Goal: Find specific page/section: Find specific page/section

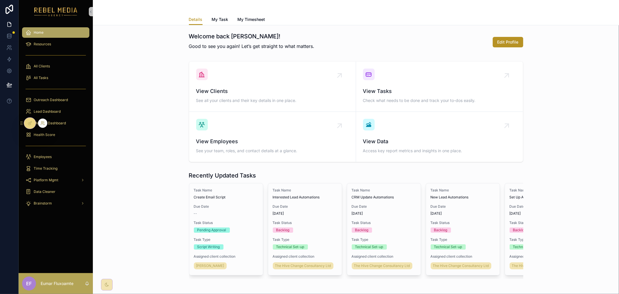
click at [40, 125] on icon at bounding box center [42, 123] width 5 height 5
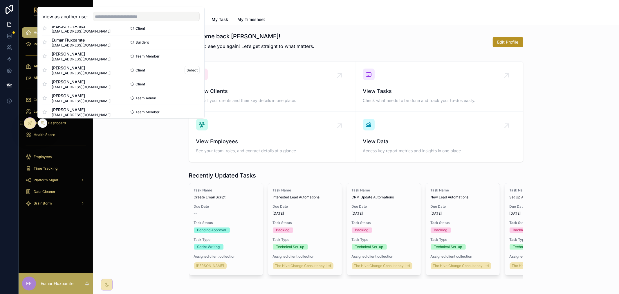
scroll to position [416, 0]
drag, startPoint x: 191, startPoint y: 56, endPoint x: 147, endPoint y: 56, distance: 43.8
click at [147, 56] on div "Client Select" at bounding box center [160, 54] width 79 height 8
drag, startPoint x: 147, startPoint y: 56, endPoint x: 147, endPoint y: 51, distance: 4.9
click at [147, 51] on div "Client Select" at bounding box center [160, 54] width 79 height 8
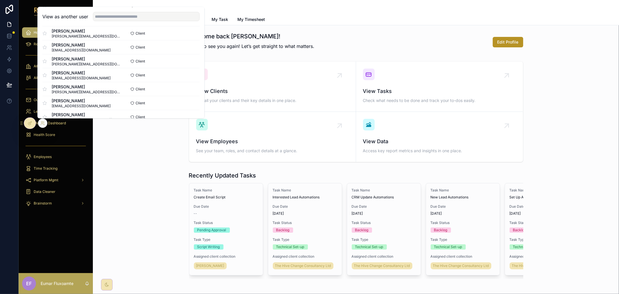
scroll to position [126, 0]
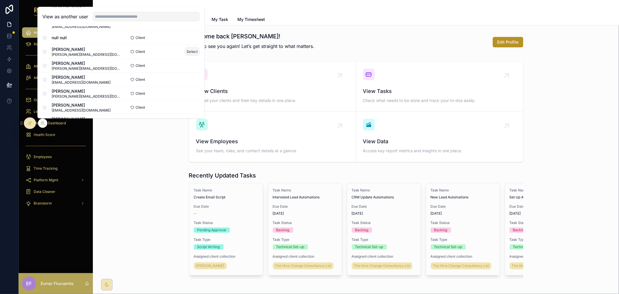
click at [188, 55] on button "Select" at bounding box center [192, 51] width 15 height 8
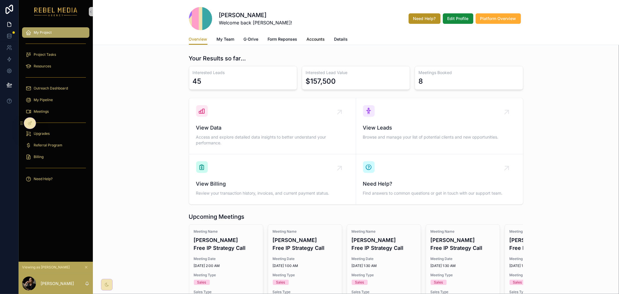
click at [315, 40] on span "Accounts" at bounding box center [316, 39] width 18 height 6
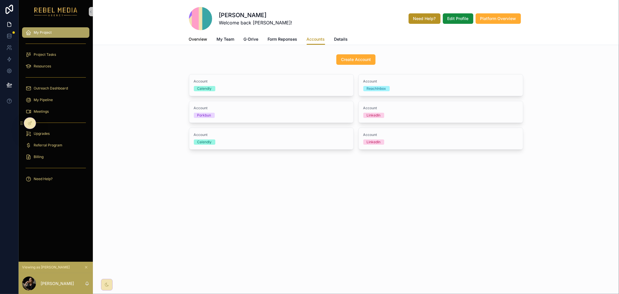
click at [204, 42] on span "Overview" at bounding box center [198, 39] width 19 height 6
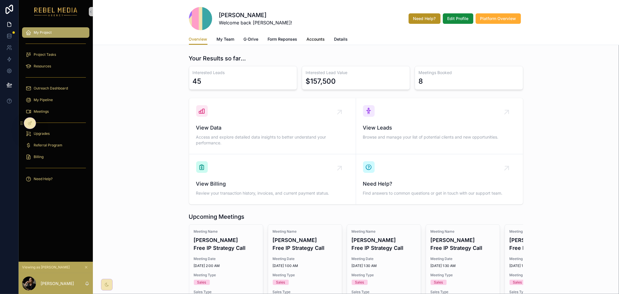
click at [307, 38] on span "Accounts" at bounding box center [316, 39] width 18 height 6
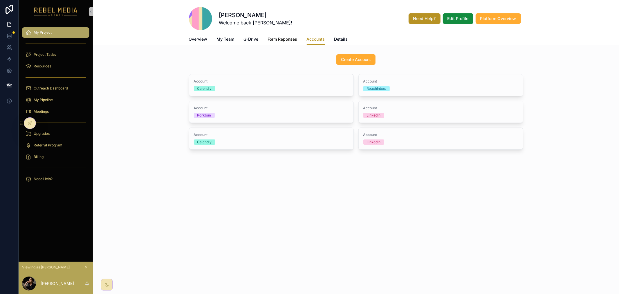
click at [292, 43] on link "Form Reponses" at bounding box center [283, 40] width 30 height 12
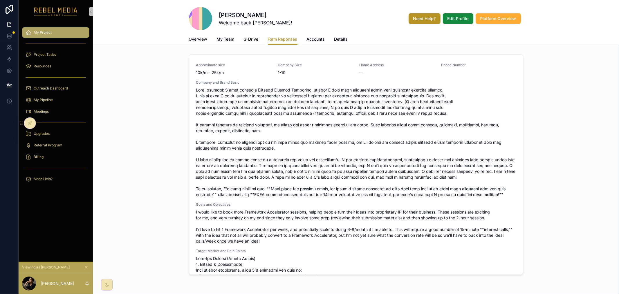
click at [250, 42] on link "G-Drive" at bounding box center [251, 40] width 15 height 12
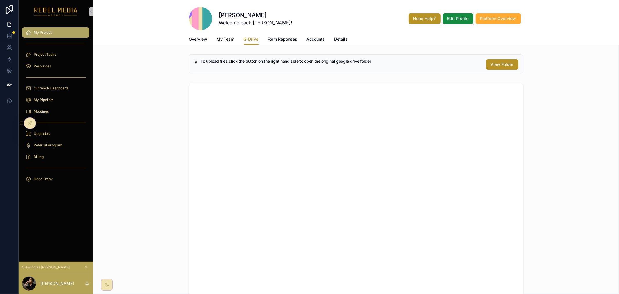
click at [218, 28] on div "Melanie Deziel Welcome back Melanie! Need Help? Edit Profile Platform Overview" at bounding box center [356, 18] width 335 height 23
click at [217, 37] on span "My Team" at bounding box center [226, 39] width 18 height 6
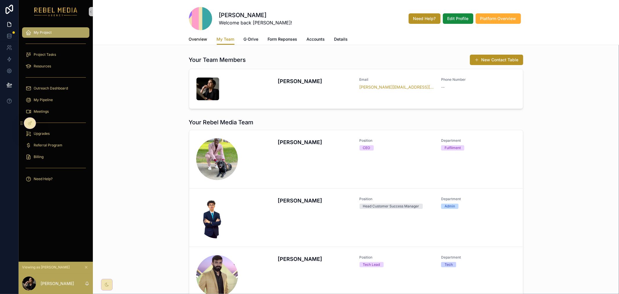
click at [204, 40] on span "Overview" at bounding box center [198, 39] width 19 height 6
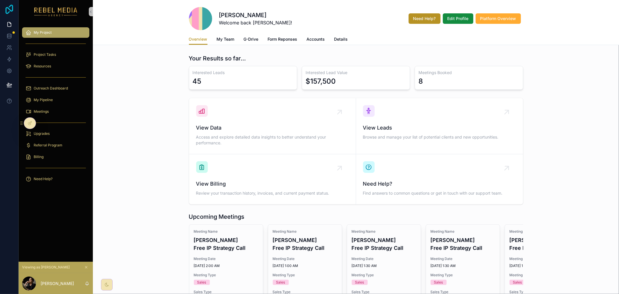
click at [6, 8] on icon at bounding box center [10, 9] width 8 height 9
click at [12, 67] on link at bounding box center [9, 71] width 18 height 12
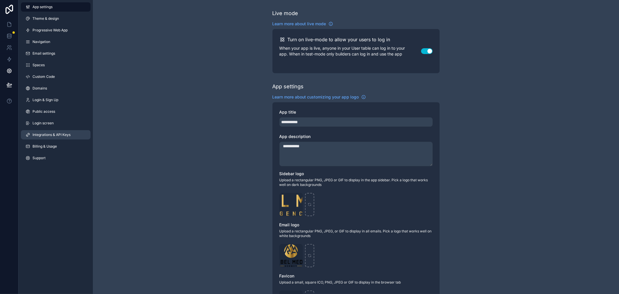
click at [52, 137] on span "Integrations & API Keys" at bounding box center [52, 134] width 38 height 5
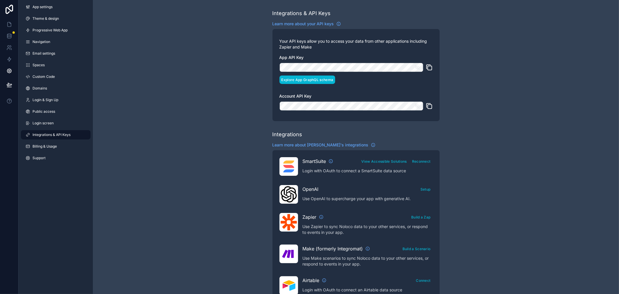
click at [301, 82] on button "Explore App GraphQL schema" at bounding box center [308, 80] width 56 height 8
click at [9, 36] on icon at bounding box center [9, 36] width 6 height 6
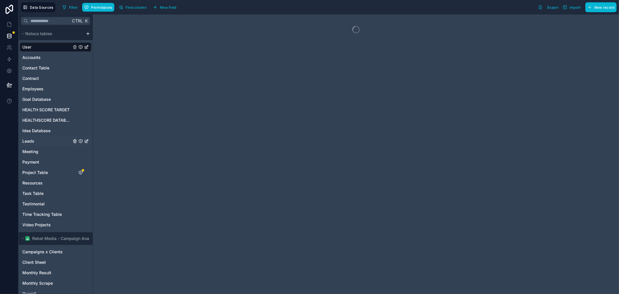
click at [33, 143] on span "Leads" at bounding box center [28, 141] width 12 height 6
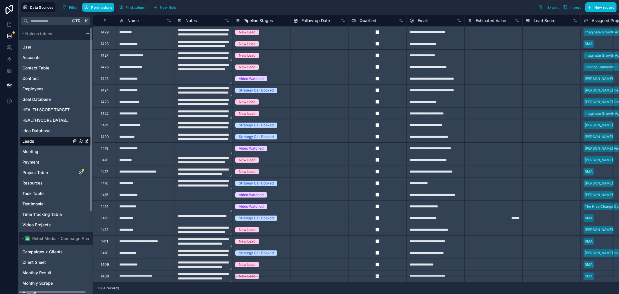
click at [107, 34] on div "1429" at bounding box center [105, 32] width 8 height 5
click at [47, 151] on div "Meeting" at bounding box center [56, 151] width 72 height 9
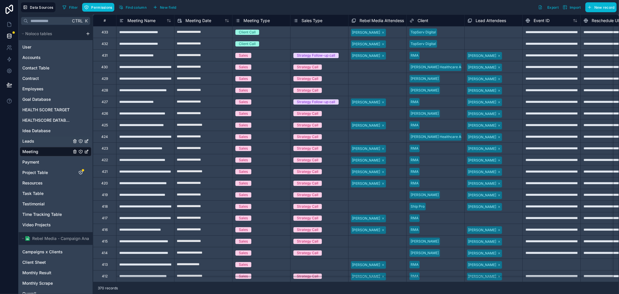
click at [39, 142] on div "Leads" at bounding box center [56, 140] width 72 height 9
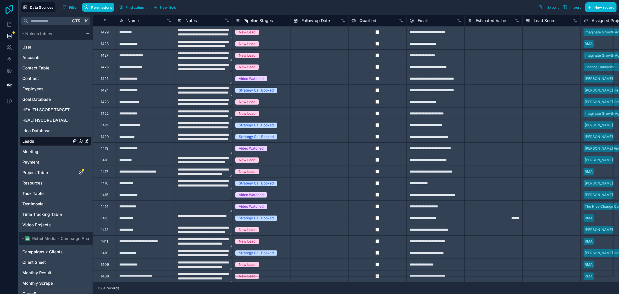
click at [7, 8] on icon at bounding box center [10, 9] width 8 height 9
